Goal: Task Accomplishment & Management: Use online tool/utility

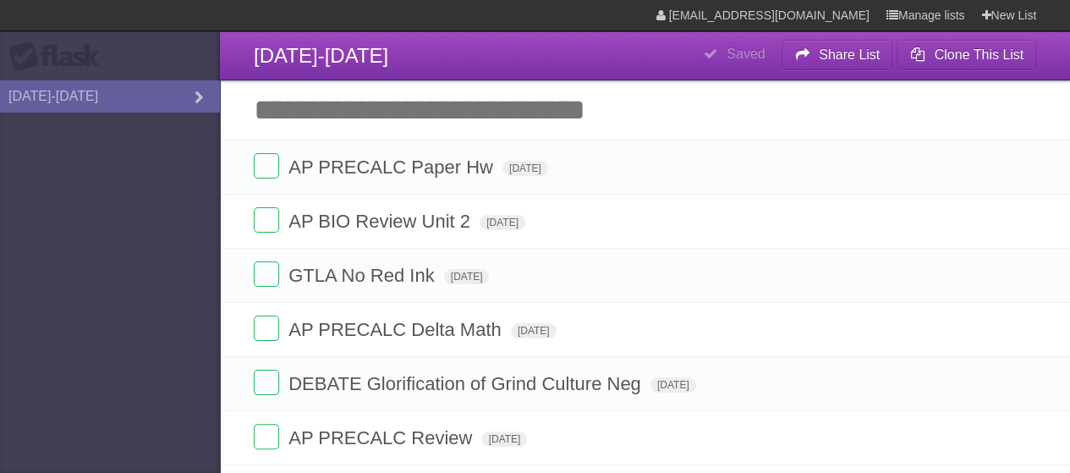
click at [560, 103] on input "Add another task" at bounding box center [645, 109] width 850 height 59
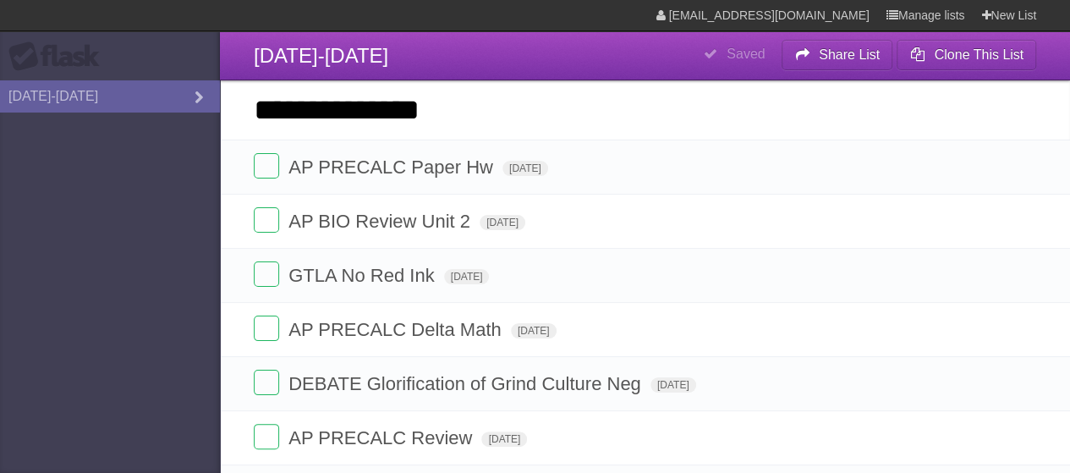
type input "**********"
click input "*********" at bounding box center [0, 0] width 0 height 0
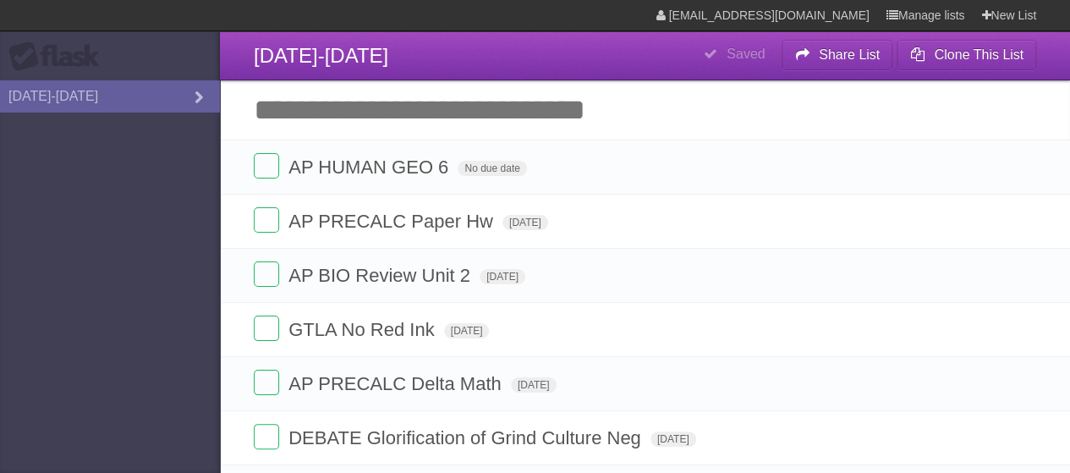
click at [538, 267] on form "AP BIO Review Unit 2 [DATE] White Red Blue Green Purple Orange" at bounding box center [645, 275] width 782 height 28
